Goal: Task Accomplishment & Management: Manage account settings

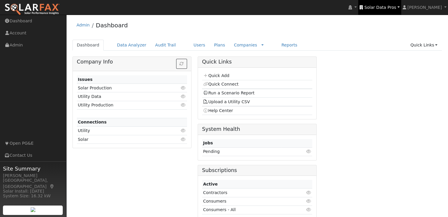
click at [388, 9] on span "Solar Data Pros" at bounding box center [380, 7] width 32 height 5
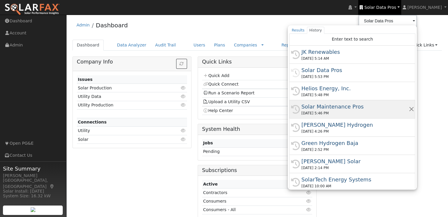
click at [356, 106] on div "Solar Maintenance Pros" at bounding box center [354, 107] width 107 height 8
type input "Solar Maintenance Pros"
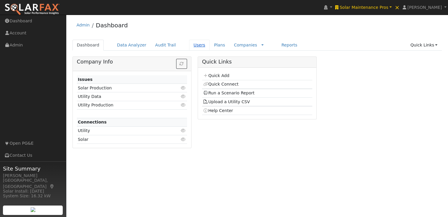
click at [189, 45] on link "Users" at bounding box center [199, 45] width 21 height 11
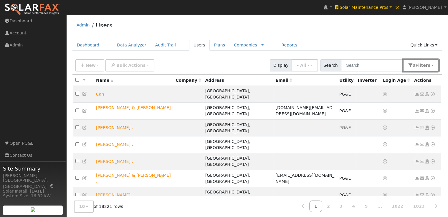
click at [434, 67] on button "0 Filter s" at bounding box center [421, 65] width 36 height 12
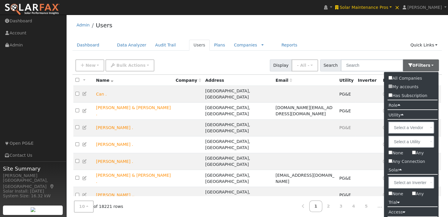
click at [415, 194] on input "Any" at bounding box center [414, 194] width 4 height 4
checkbox input "true"
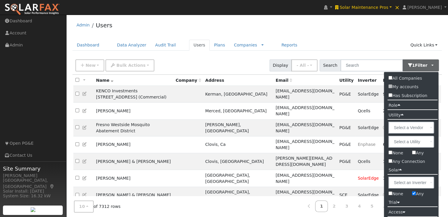
click at [364, 29] on div "Admin Users" at bounding box center [256, 27] width 369 height 18
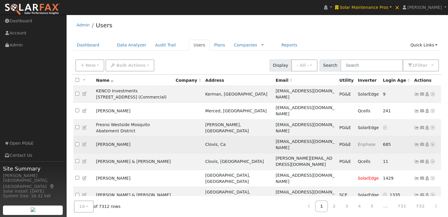
click at [416, 142] on icon at bounding box center [416, 144] width 5 height 4
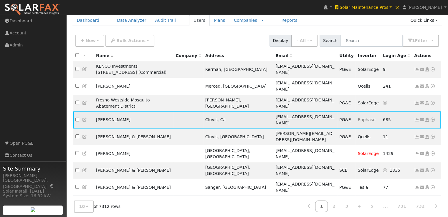
scroll to position [26, 0]
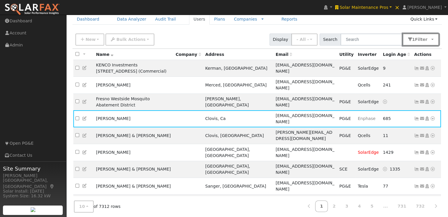
click at [432, 41] on button "1 Filter" at bounding box center [420, 40] width 36 height 12
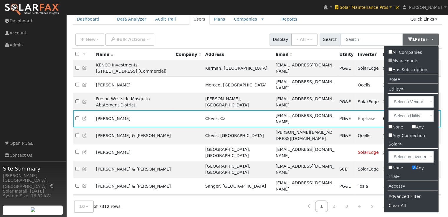
click at [389, 167] on input "None" at bounding box center [390, 168] width 4 height 4
checkbox input "true"
checkbox input "false"
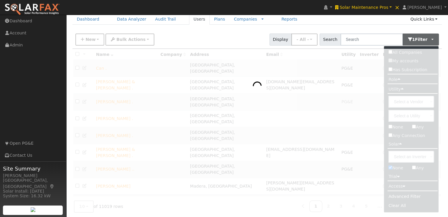
click at [388, 25] on ul "Dashboard Data Analyzer Audit Trail Users Plans Companies Rate Schedules Compan…" at bounding box center [256, 19] width 369 height 11
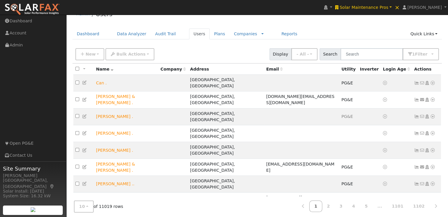
click at [416, 216] on icon at bounding box center [416, 218] width 5 height 4
click at [347, 204] on link "3" at bounding box center [340, 206] width 13 height 11
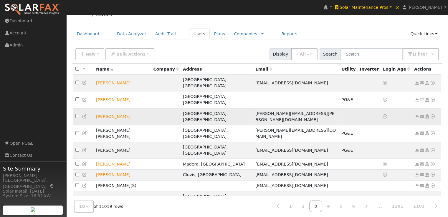
click at [416, 114] on icon at bounding box center [416, 116] width 5 height 4
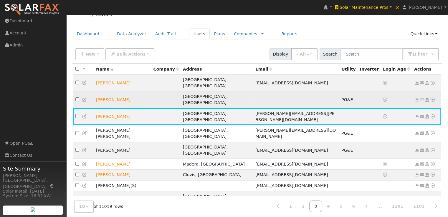
click at [415, 98] on icon at bounding box center [416, 100] width 5 height 4
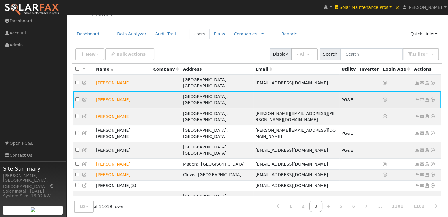
click at [432, 98] on icon at bounding box center [432, 100] width 5 height 4
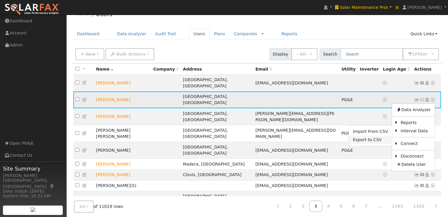
click at [363, 136] on link "Export to CSV" at bounding box center [369, 140] width 43 height 8
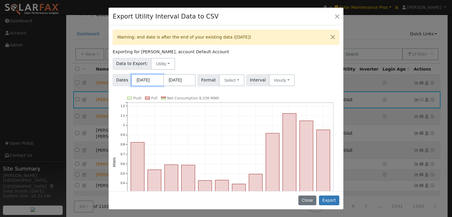
click at [149, 81] on input "10/01/2024" at bounding box center [147, 80] width 32 height 12
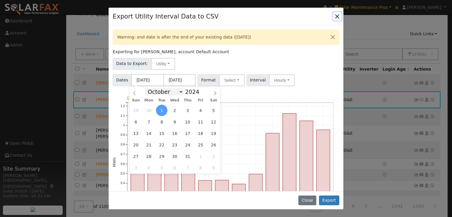
click at [179, 92] on select "January February March April May June July August September October November De…" at bounding box center [164, 91] width 39 height 7
select select "0"
click at [149, 88] on select "January February March April May June July August September October November De…" at bounding box center [164, 91] width 39 height 7
drag, startPoint x: 149, startPoint y: 109, endPoint x: 180, endPoint y: 84, distance: 39.9
click at [149, 109] on span "1" at bounding box center [148, 110] width 11 height 11
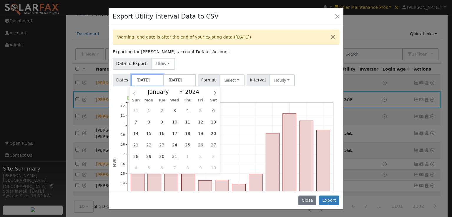
type input "01/01/2024"
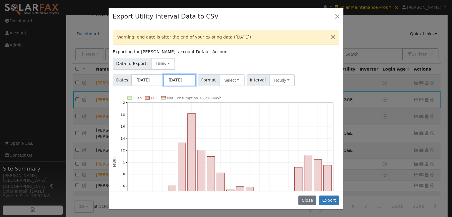
click at [183, 78] on input "09/30/2025" at bounding box center [179, 80] width 32 height 12
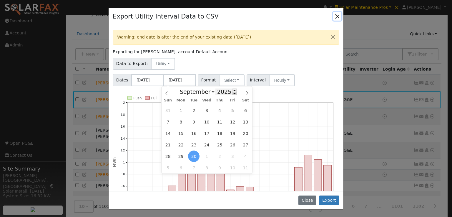
drag, startPoint x: 232, startPoint y: 94, endPoint x: 228, endPoint y: 95, distance: 3.3
click at [232, 94] on span at bounding box center [234, 93] width 4 height 3
type input "2024"
click at [212, 92] on select "January February March April May June July August September October November De…" at bounding box center [196, 91] width 39 height 7
select select "11"
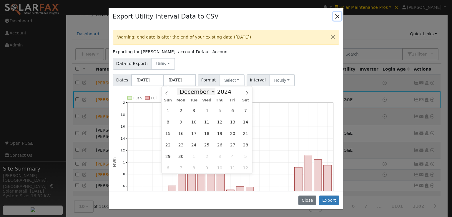
click at [182, 88] on select "January February March April May June July August September October November De…" at bounding box center [196, 91] width 39 height 7
click at [194, 154] on span "31" at bounding box center [193, 156] width 11 height 11
type input "12/31/2024"
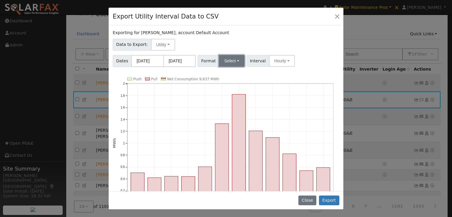
drag, startPoint x: 230, startPoint y: 59, endPoint x: 230, endPoint y: 63, distance: 4.1
click at [230, 59] on button "Select" at bounding box center [232, 61] width 26 height 12
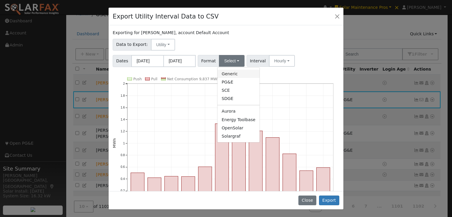
click at [228, 72] on link "Generic" at bounding box center [238, 74] width 42 height 8
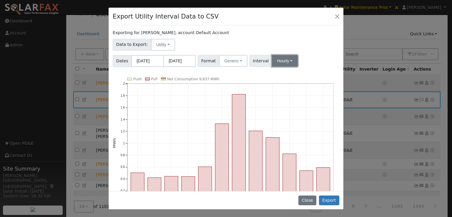
click at [278, 58] on button "Hourly" at bounding box center [285, 61] width 26 height 12
drag, startPoint x: 275, startPoint y: 71, endPoint x: 299, endPoint y: 71, distance: 23.5
click at [275, 71] on link "15 Minute" at bounding box center [290, 74] width 41 height 8
click at [331, 199] on button "Export" at bounding box center [329, 201] width 20 height 10
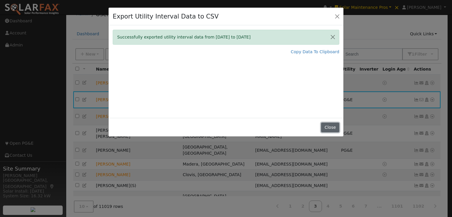
click at [335, 126] on button "Close" at bounding box center [330, 128] width 18 height 10
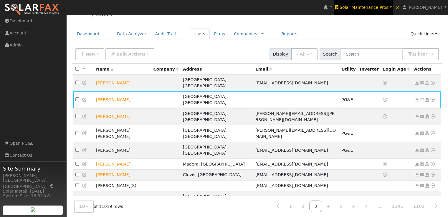
click at [366, 7] on span "Solar Maintenance Pros" at bounding box center [363, 7] width 49 height 5
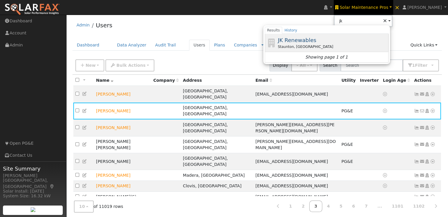
click at [314, 40] on span "JK Renewables" at bounding box center [296, 40] width 39 height 6
type input "JK Renewables"
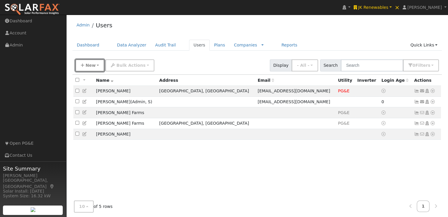
click at [88, 67] on span "New" at bounding box center [90, 65] width 10 height 5
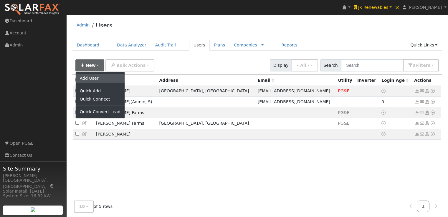
click at [88, 77] on link "Add User" at bounding box center [100, 78] width 49 height 8
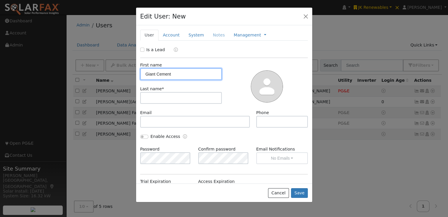
type input "Giant Cement"
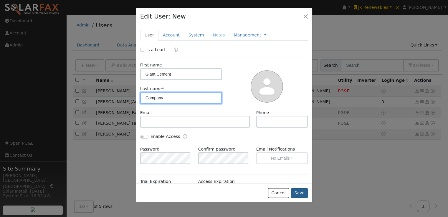
type input "Company"
click at [302, 194] on button "Save" at bounding box center [299, 193] width 17 height 10
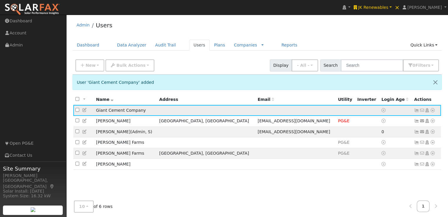
click at [84, 110] on icon at bounding box center [84, 110] width 5 height 4
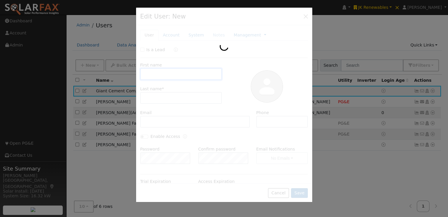
type input "Giant Cement"
type input "Company"
type input "Default Account"
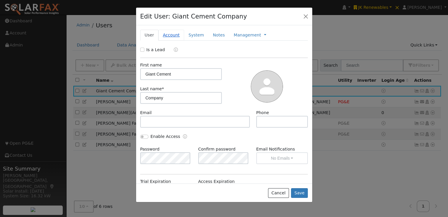
click at [167, 34] on link "Account" at bounding box center [171, 35] width 26 height 11
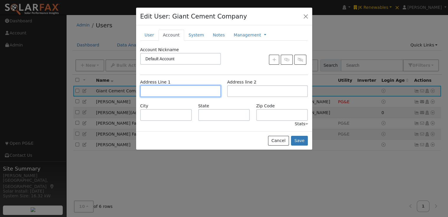
click at [176, 93] on input "text" at bounding box center [180, 91] width 81 height 12
paste input "654 Judge St, Harleyville, SC 29448"
type input "654 Judge Street"
type input "Harleyville"
type input "SC"
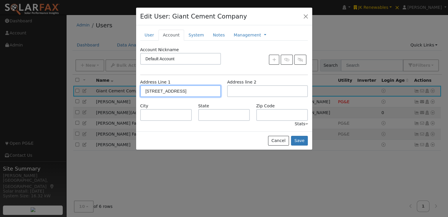
type input "29448"
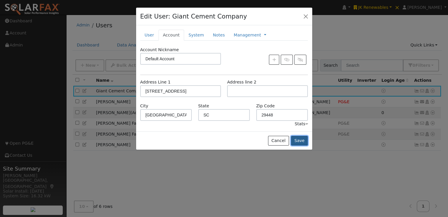
click at [299, 139] on button "Save" at bounding box center [299, 141] width 17 height 10
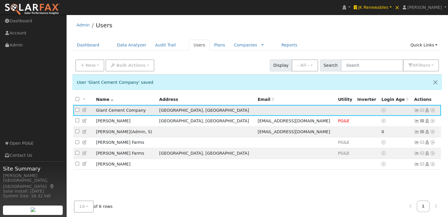
click at [432, 111] on icon at bounding box center [432, 110] width 5 height 4
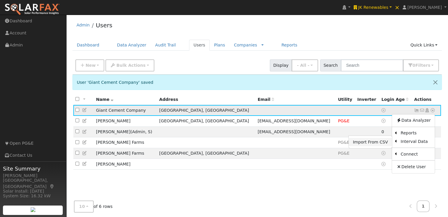
click at [366, 142] on link "Import From CSV" at bounding box center [369, 142] width 43 height 8
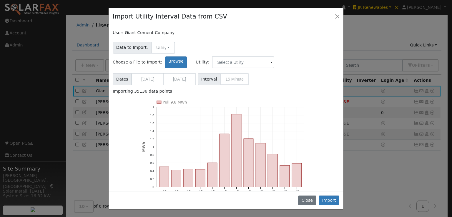
click at [272, 59] on span at bounding box center [271, 62] width 2 height 7
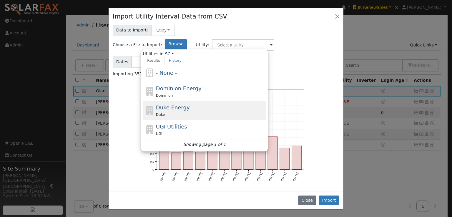
scroll to position [19, 0]
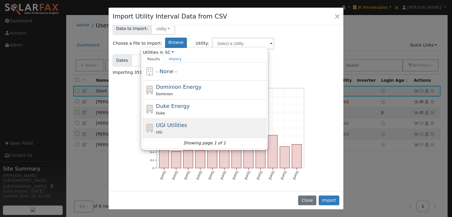
click at [187, 122] on span "UGI Utilities" at bounding box center [171, 125] width 31 height 6
type input "UGI Utilities"
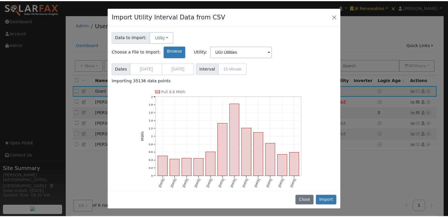
scroll to position [0, 0]
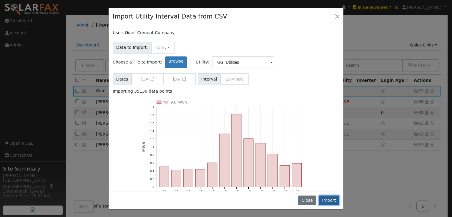
click at [331, 201] on button "Import" at bounding box center [329, 201] width 21 height 10
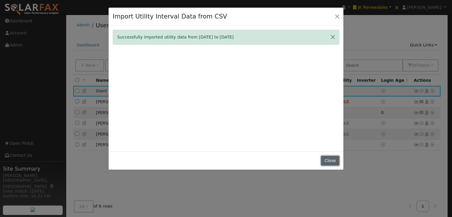
click at [324, 157] on button "Close" at bounding box center [330, 161] width 18 height 10
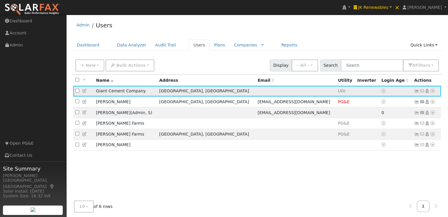
click at [417, 91] on icon at bounding box center [416, 91] width 5 height 4
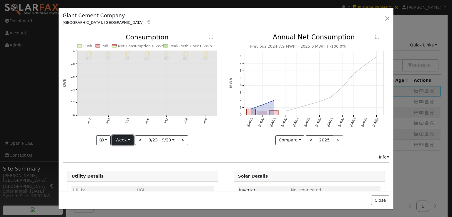
click at [130, 137] on button "Week" at bounding box center [122, 140] width 21 height 10
click at [128, 174] on link "Year" at bounding box center [132, 177] width 41 height 8
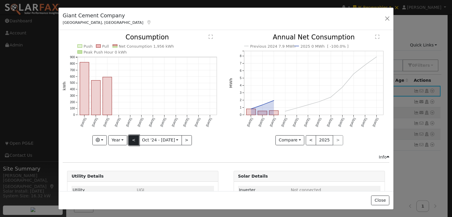
click at [134, 135] on button "<" at bounding box center [134, 140] width 10 height 10
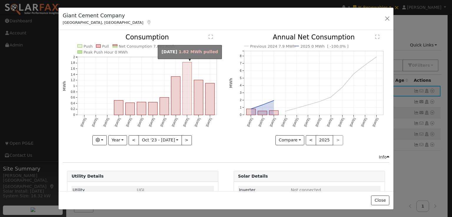
click at [185, 93] on rect "onclick=""" at bounding box center [187, 88] width 9 height 53
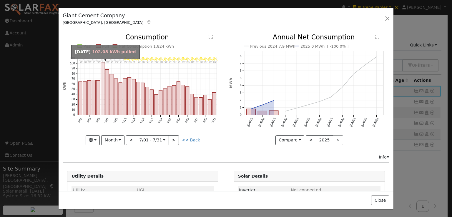
click at [101, 78] on rect "onclick=""" at bounding box center [103, 88] width 4 height 53
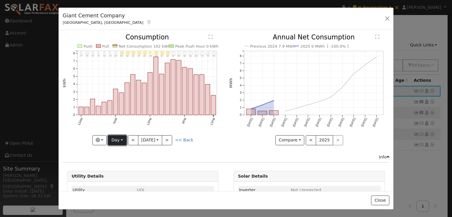
click at [122, 136] on button "Day" at bounding box center [117, 140] width 18 height 10
click at [118, 167] on link "Month" at bounding box center [128, 168] width 41 height 8
type input "2024-07-01"
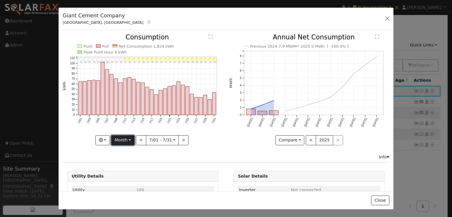
click at [129, 138] on button "Month" at bounding box center [122, 140] width 23 height 10
click at [121, 182] on link "Custom" at bounding box center [132, 185] width 41 height 8
click at [191, 137] on button "day" at bounding box center [193, 140] width 18 height 10
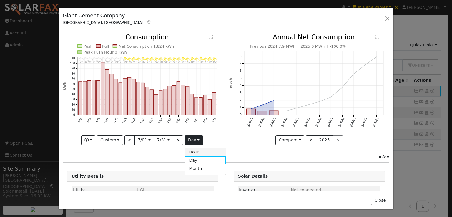
click at [192, 149] on link "Hour" at bounding box center [205, 152] width 41 height 8
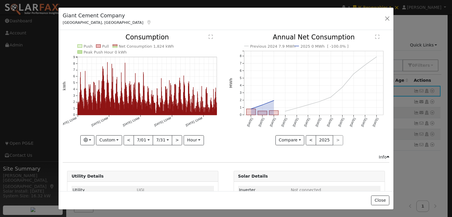
click at [209, 36] on text "" at bounding box center [211, 37] width 4 height 5
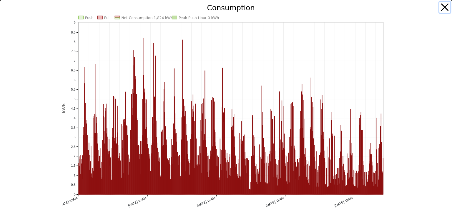
click at [440, 7] on button "button" at bounding box center [444, 7] width 11 height 11
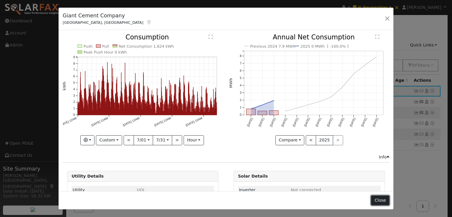
drag, startPoint x: 378, startPoint y: 200, endPoint x: 396, endPoint y: 160, distance: 43.7
click at [379, 199] on button "Close" at bounding box center [380, 201] width 18 height 10
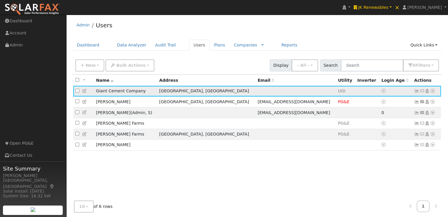
click at [432, 91] on icon at bounding box center [432, 91] width 5 height 4
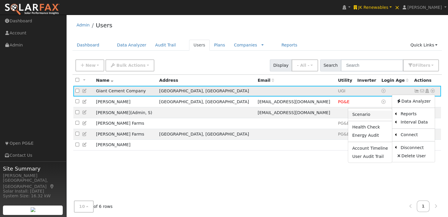
click at [363, 114] on link "Scenario" at bounding box center [370, 115] width 44 height 8
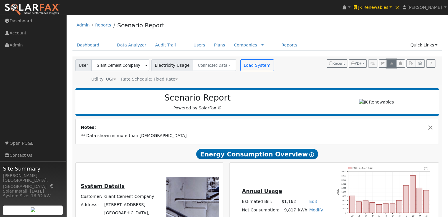
click at [391, 63] on icon "button" at bounding box center [391, 64] width 4 height 4
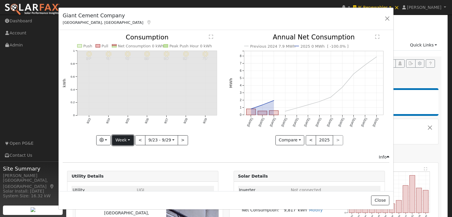
click at [119, 138] on button "Week" at bounding box center [122, 140] width 21 height 10
click at [124, 173] on link "Year" at bounding box center [132, 177] width 41 height 8
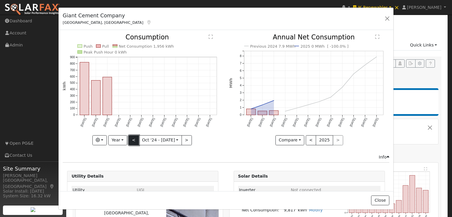
click at [135, 139] on button "<" at bounding box center [134, 140] width 10 height 10
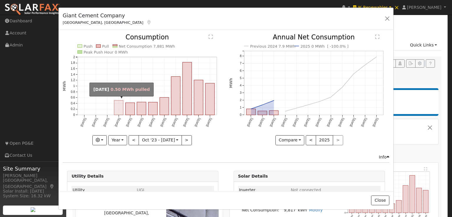
click at [114, 102] on rect "onclick=""" at bounding box center [118, 108] width 9 height 15
type input "2024-01-01"
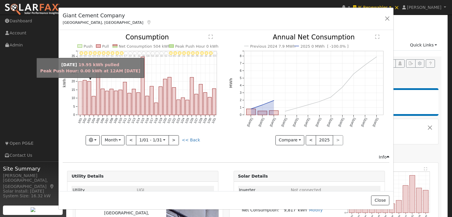
click at [80, 97] on rect "onclick=""" at bounding box center [81, 99] width 4 height 34
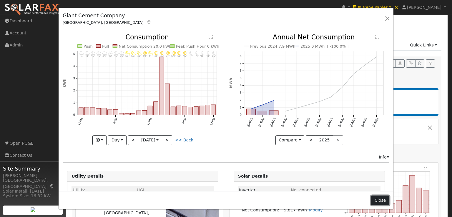
click at [384, 197] on button "Close" at bounding box center [380, 201] width 18 height 10
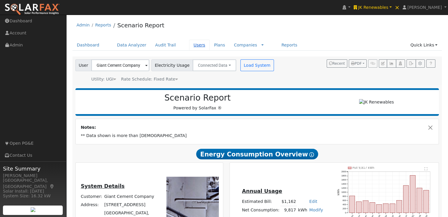
click at [189, 43] on link "Users" at bounding box center [199, 45] width 21 height 11
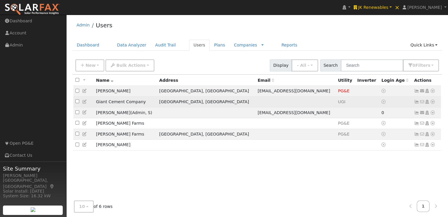
click at [285, 100] on td at bounding box center [295, 102] width 80 height 11
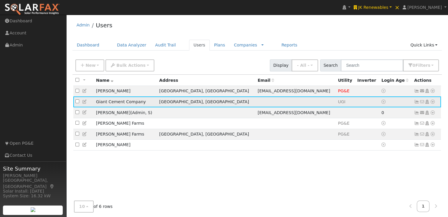
click at [431, 102] on icon at bounding box center [432, 102] width 5 height 4
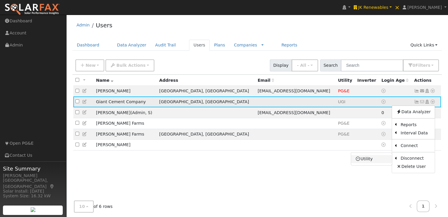
click at [373, 157] on link "Utility" at bounding box center [371, 159] width 41 height 8
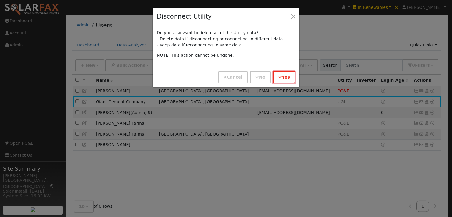
click at [281, 76] on icon "button" at bounding box center [280, 77] width 4 height 4
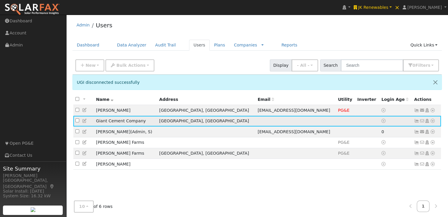
click at [432, 121] on icon at bounding box center [432, 121] width 5 height 4
click at [371, 153] on link "Import From CSV" at bounding box center [369, 153] width 43 height 8
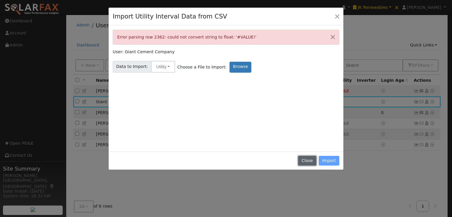
click at [305, 160] on button "Close" at bounding box center [307, 161] width 18 height 10
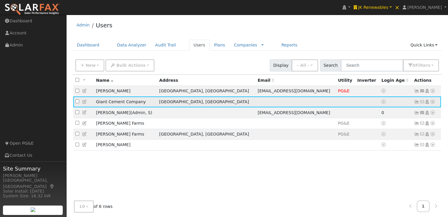
click at [432, 102] on icon at bounding box center [432, 102] width 5 height 4
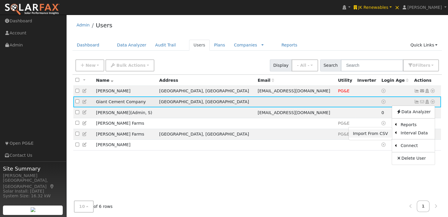
click at [371, 133] on link "Import From CSV" at bounding box center [369, 133] width 43 height 8
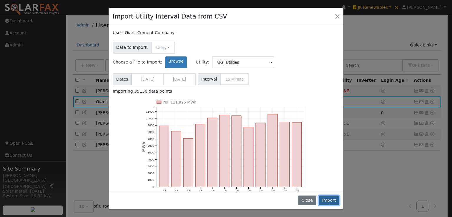
click at [330, 199] on button "Import" at bounding box center [329, 201] width 21 height 10
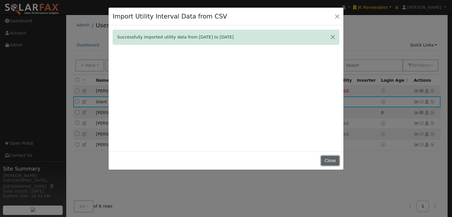
click at [331, 161] on button "Close" at bounding box center [330, 161] width 18 height 10
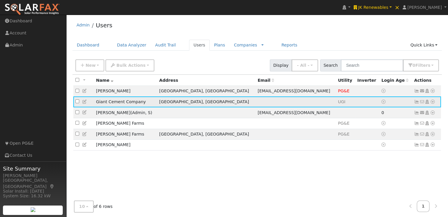
click at [432, 102] on icon at bounding box center [432, 102] width 5 height 4
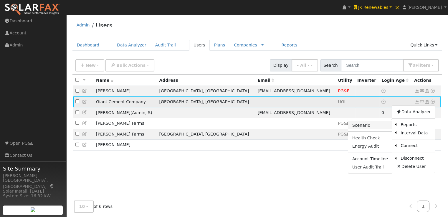
click at [363, 124] on link "Scenario" at bounding box center [370, 125] width 44 height 8
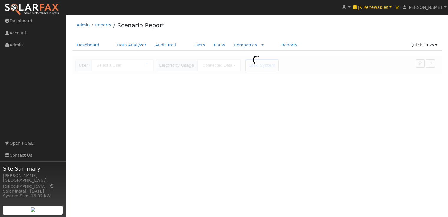
type input "Giant Cement Company"
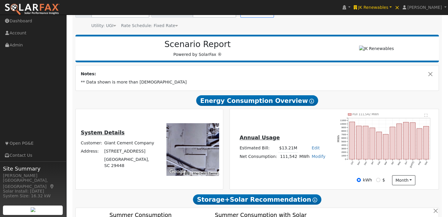
scroll to position [59, 0]
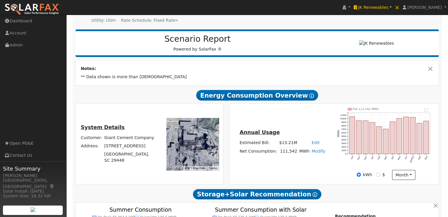
drag, startPoint x: 182, startPoint y: 141, endPoint x: 184, endPoint y: 149, distance: 8.4
click at [184, 149] on div at bounding box center [192, 144] width 52 height 52
drag, startPoint x: 186, startPoint y: 142, endPoint x: 199, endPoint y: 127, distance: 20.0
click at [199, 127] on div at bounding box center [192, 144] width 52 height 52
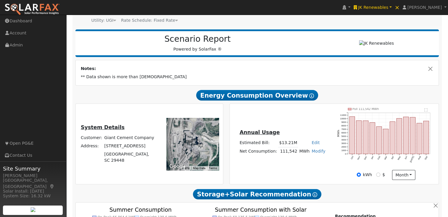
drag, startPoint x: 197, startPoint y: 132, endPoint x: 191, endPoint y: 139, distance: 9.2
click at [191, 139] on div at bounding box center [192, 144] width 52 height 52
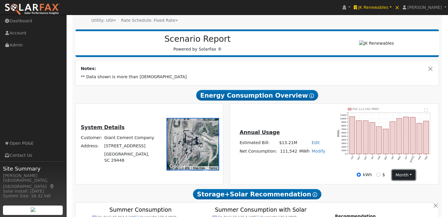
click at [400, 174] on button "month" at bounding box center [403, 175] width 23 height 10
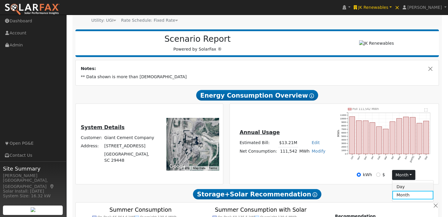
click at [401, 187] on link "Day" at bounding box center [412, 187] width 41 height 8
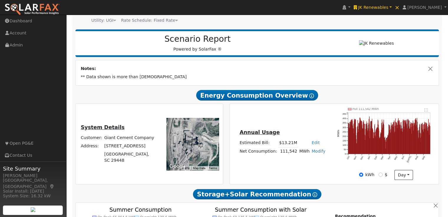
click at [426, 109] on text "" at bounding box center [425, 110] width 3 height 4
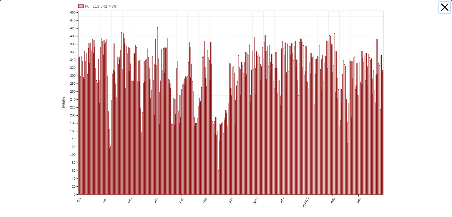
click at [441, 9] on button "button" at bounding box center [444, 7] width 11 height 11
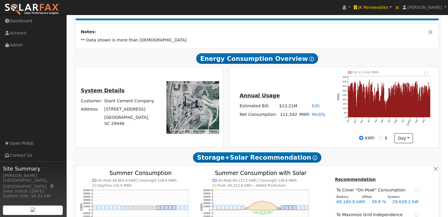
scroll to position [0, 0]
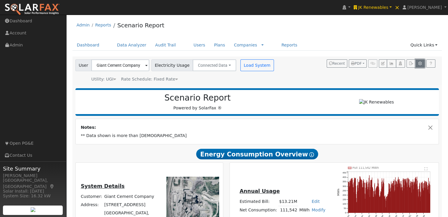
click at [420, 63] on icon "button" at bounding box center [420, 64] width 4 height 4
type input "51.2"
type input "102.4"
type input "153.6"
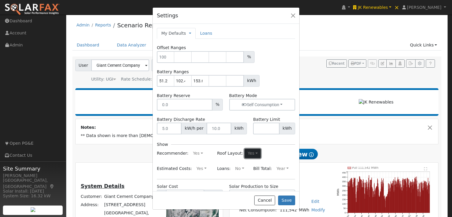
click at [249, 152] on button "Yes" at bounding box center [253, 153] width 16 height 9
click at [222, 172] on link "No" at bounding box center [238, 173] width 41 height 8
click at [290, 202] on button "Save" at bounding box center [286, 201] width 17 height 10
